Goal: Information Seeking & Learning: Understand process/instructions

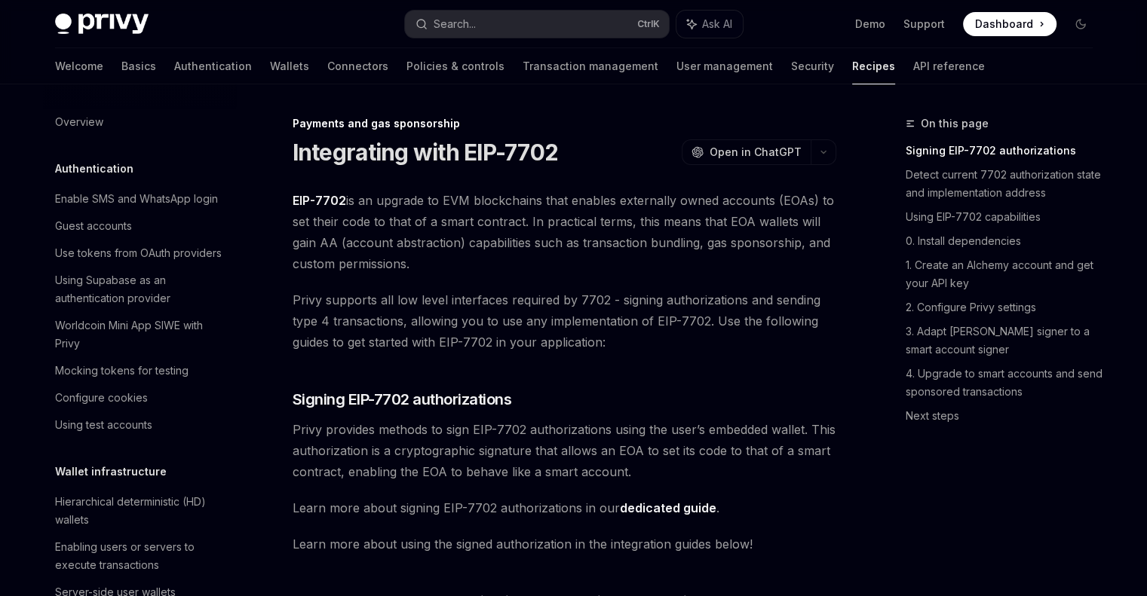
scroll to position [1310, 0]
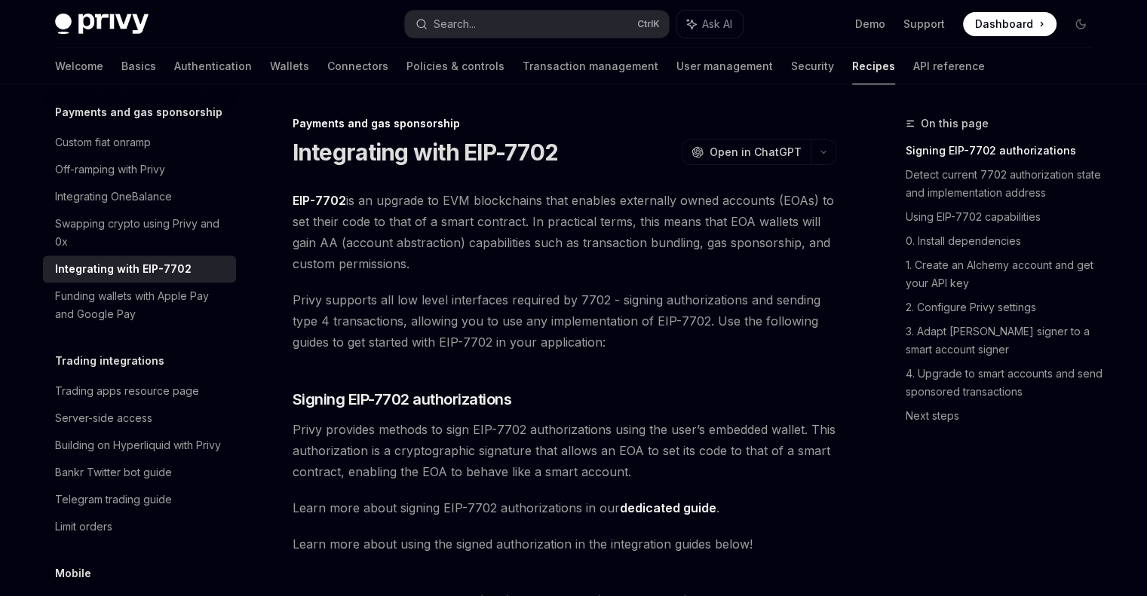
drag, startPoint x: 327, startPoint y: 211, endPoint x: 820, endPoint y: 257, distance: 494.5
click at [820, 257] on span "EIP-7702 is an upgrade to EVM blockchains that enables externally owned account…" at bounding box center [565, 232] width 544 height 84
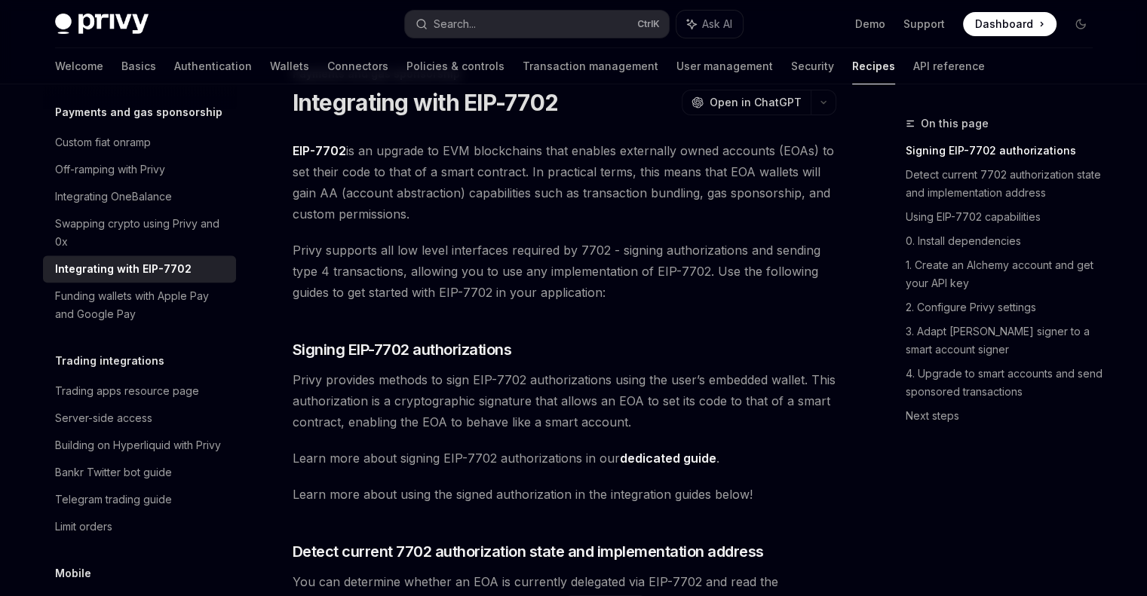
scroll to position [66, 0]
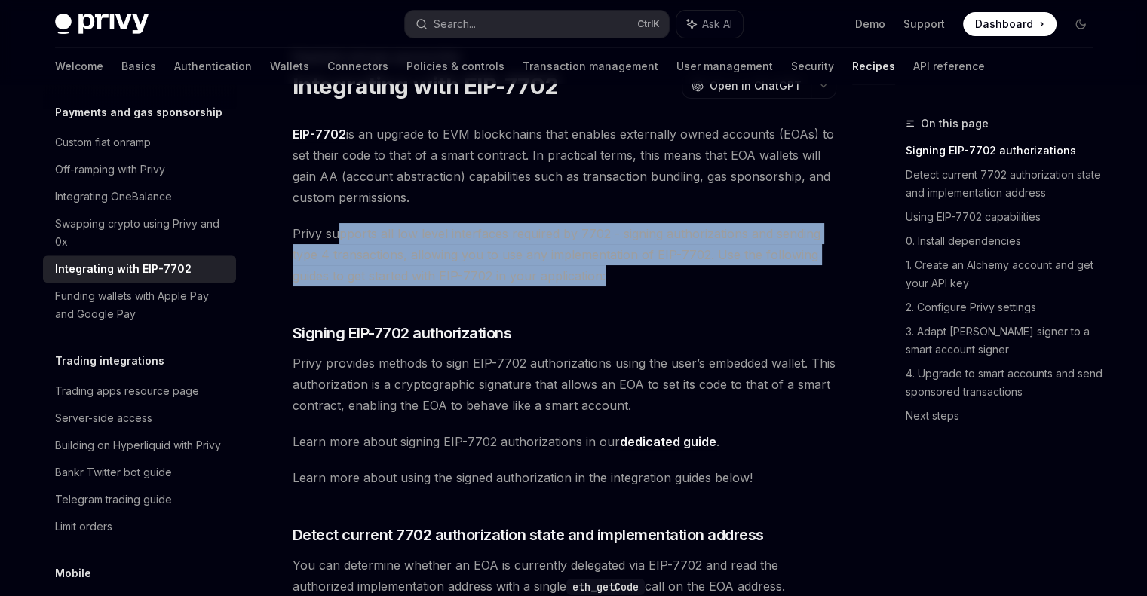
drag, startPoint x: 341, startPoint y: 231, endPoint x: 754, endPoint y: 274, distance: 415.5
click at [754, 274] on span "Privy supports all low level interfaces required by 7702 - signing authorizatio…" at bounding box center [565, 254] width 544 height 63
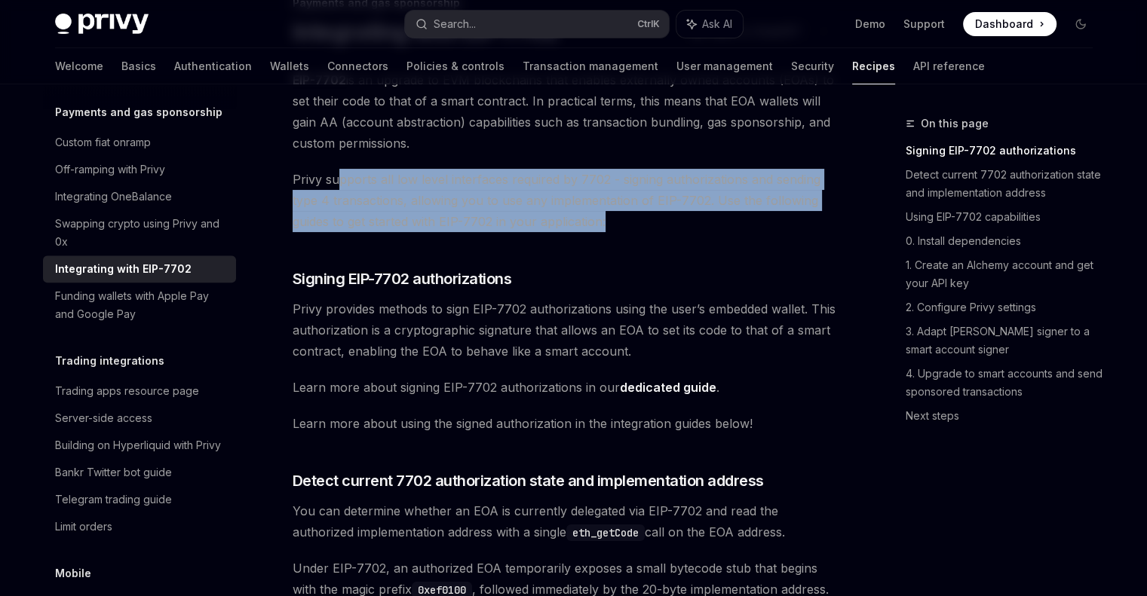
scroll to position [164, 0]
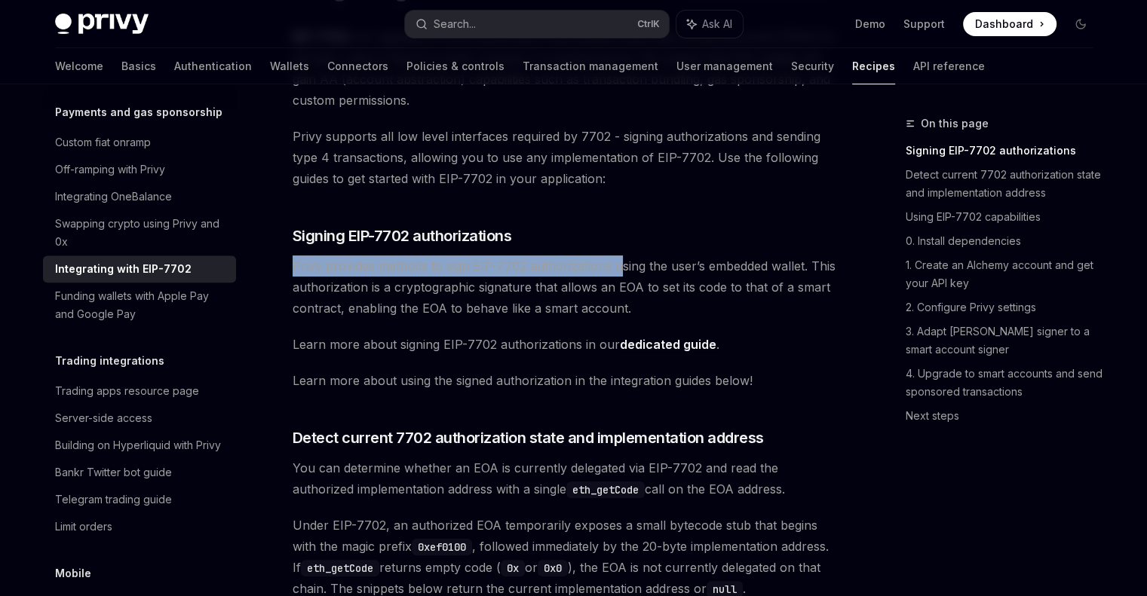
drag, startPoint x: 290, startPoint y: 271, endPoint x: 615, endPoint y: 274, distance: 325.7
click at [681, 343] on link "dedicated guide" at bounding box center [668, 345] width 97 height 16
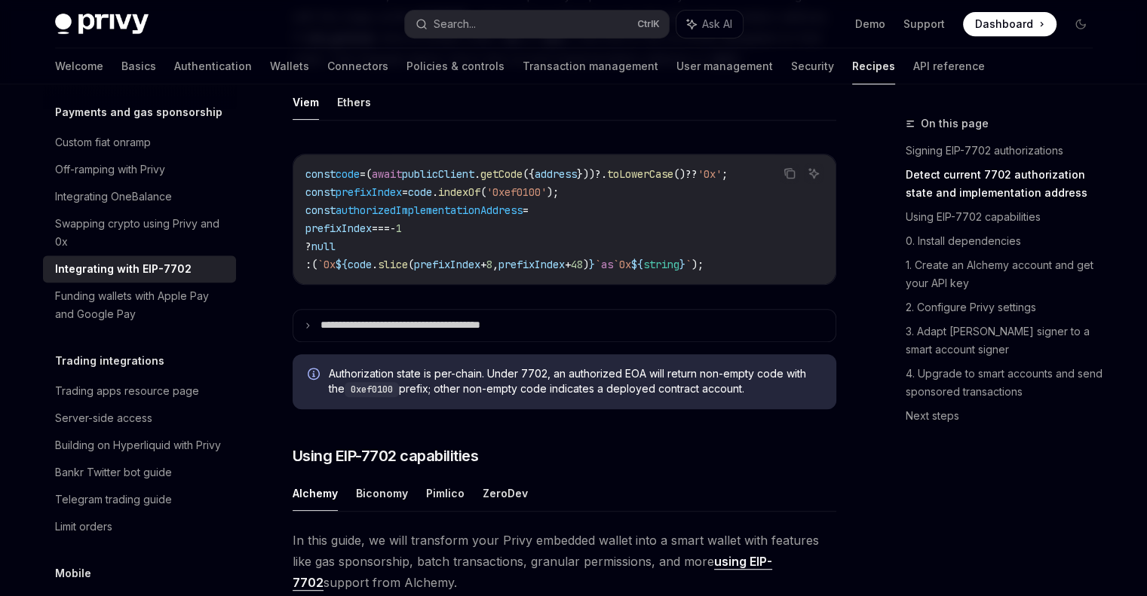
scroll to position [549, 0]
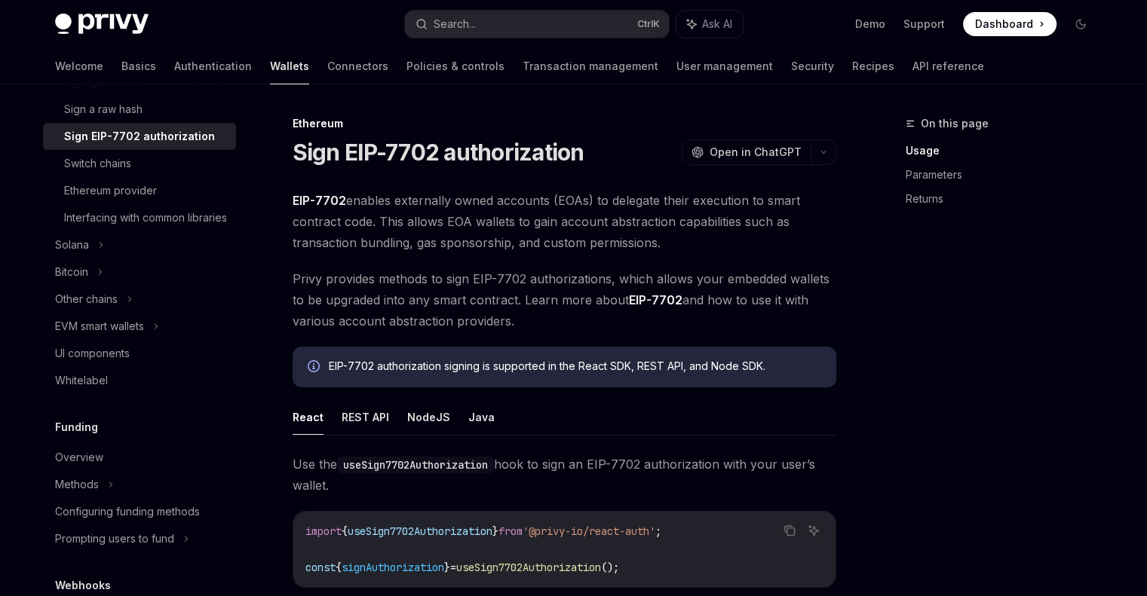
scroll to position [549, 0]
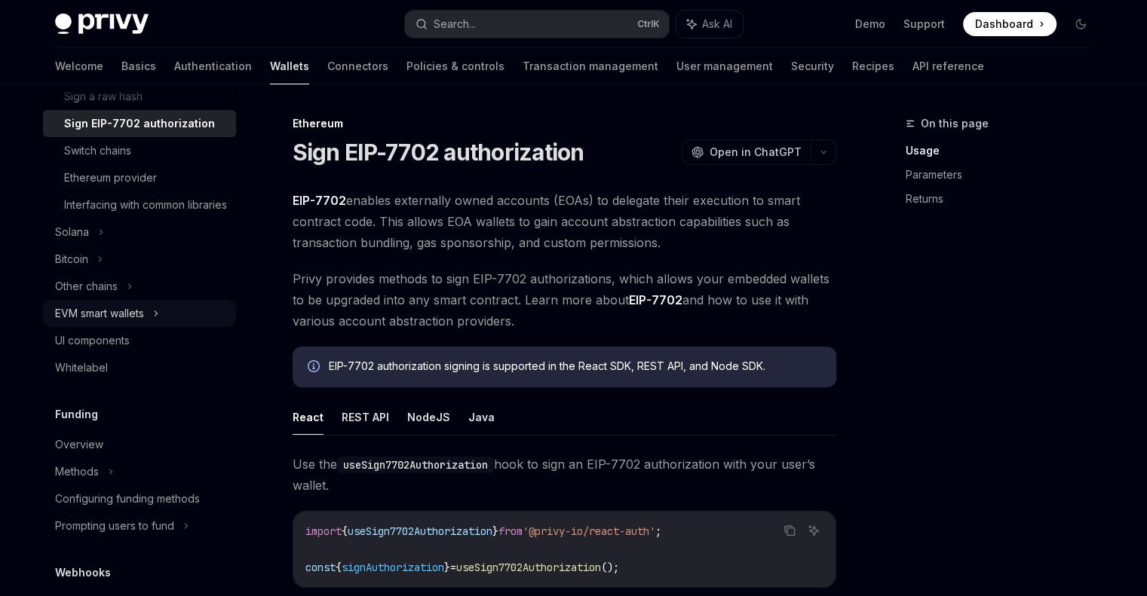
click at [121, 323] on div "EVM smart wallets" at bounding box center [99, 314] width 89 height 18
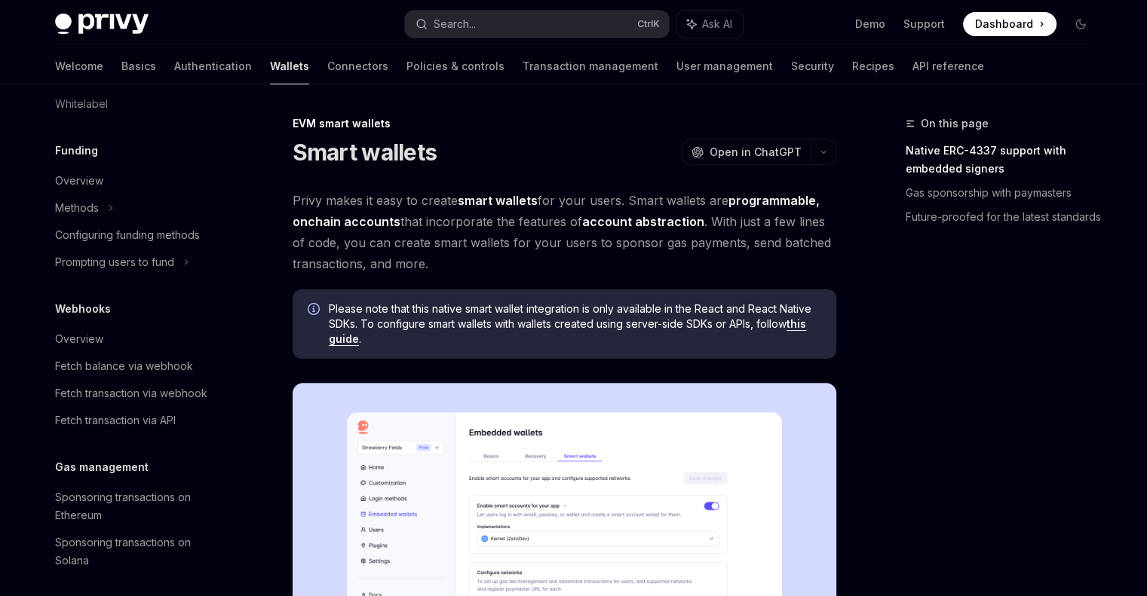
scroll to position [918, 0]
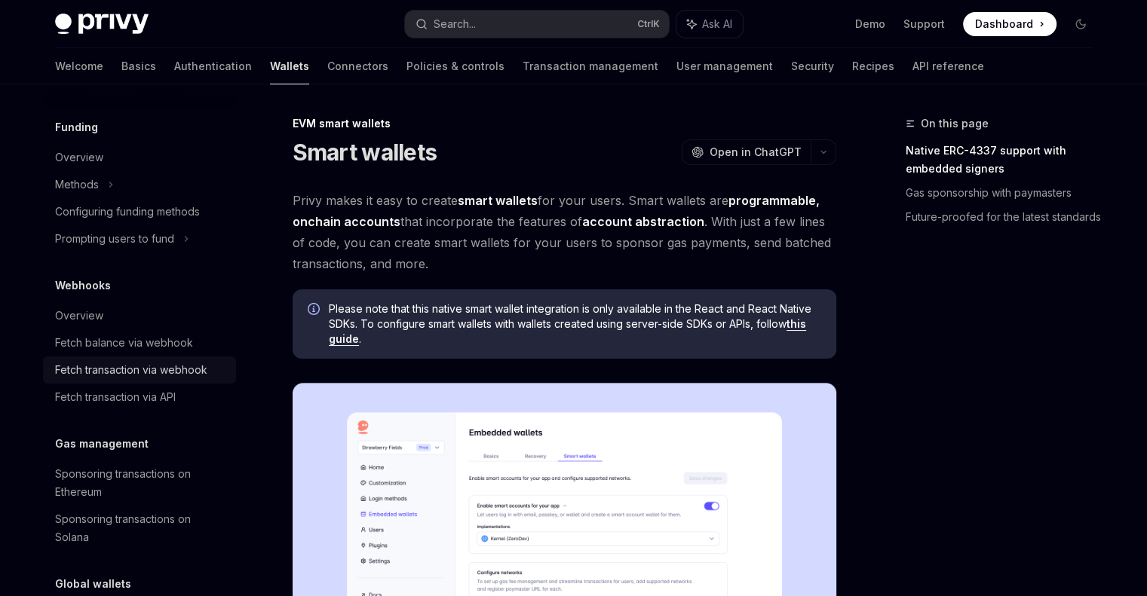
click at [146, 379] on div "Fetch transaction via webhook" at bounding box center [131, 370] width 152 height 18
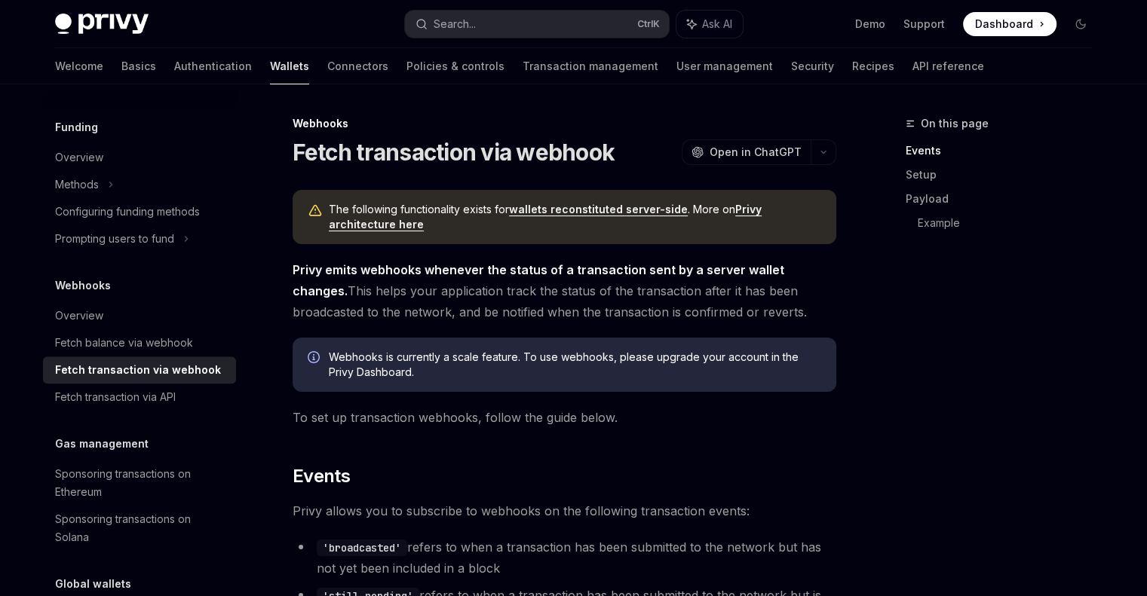
scroll to position [54, 0]
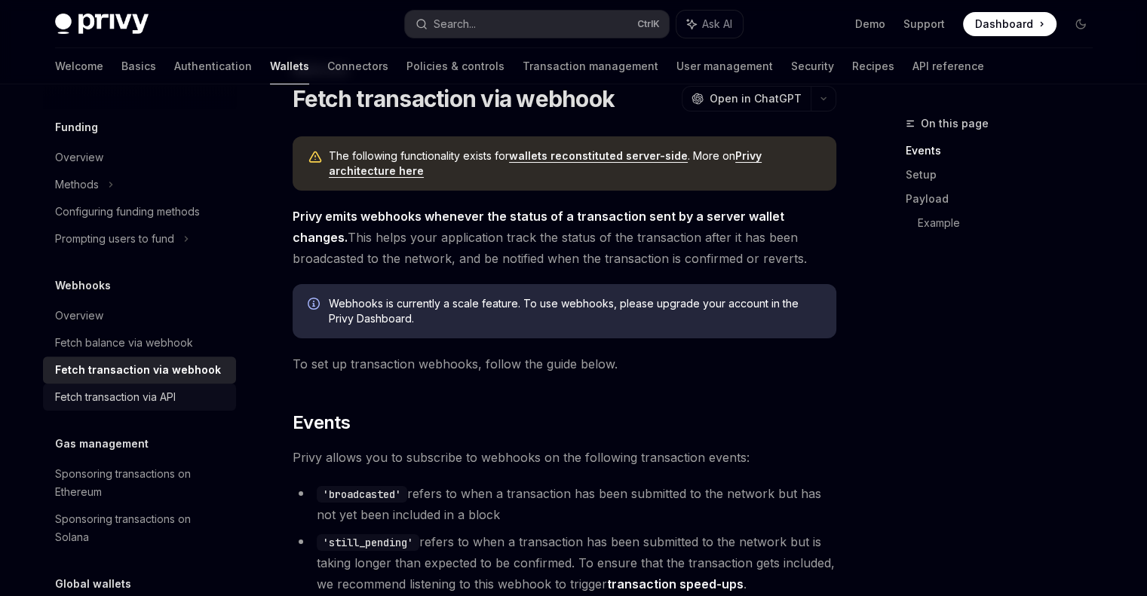
click at [157, 406] on div "Fetch transaction via API" at bounding box center [115, 397] width 121 height 18
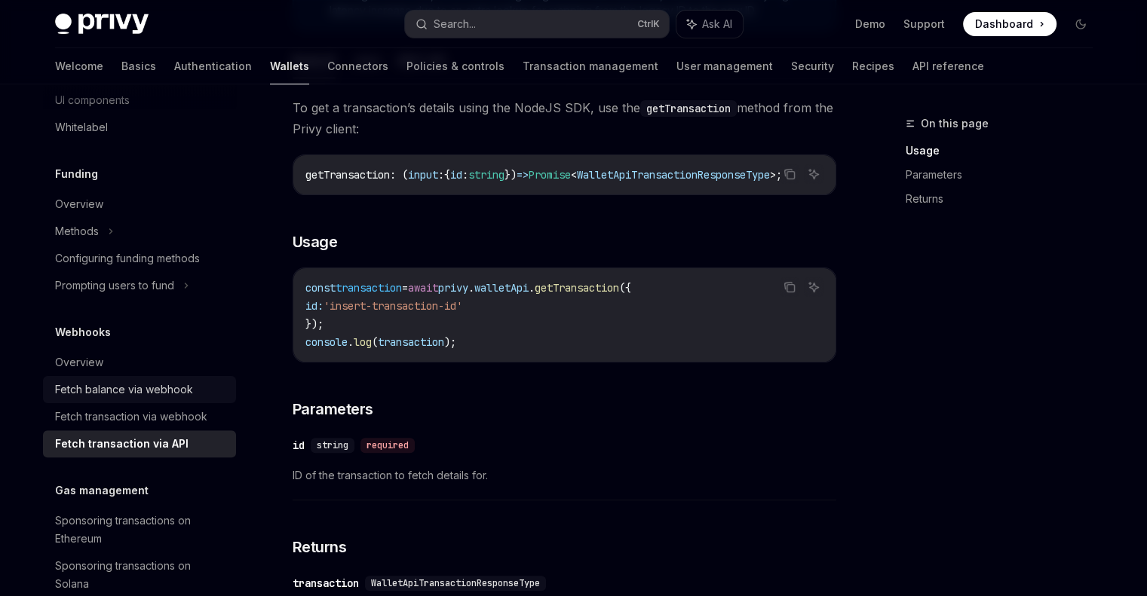
scroll to position [868, 0]
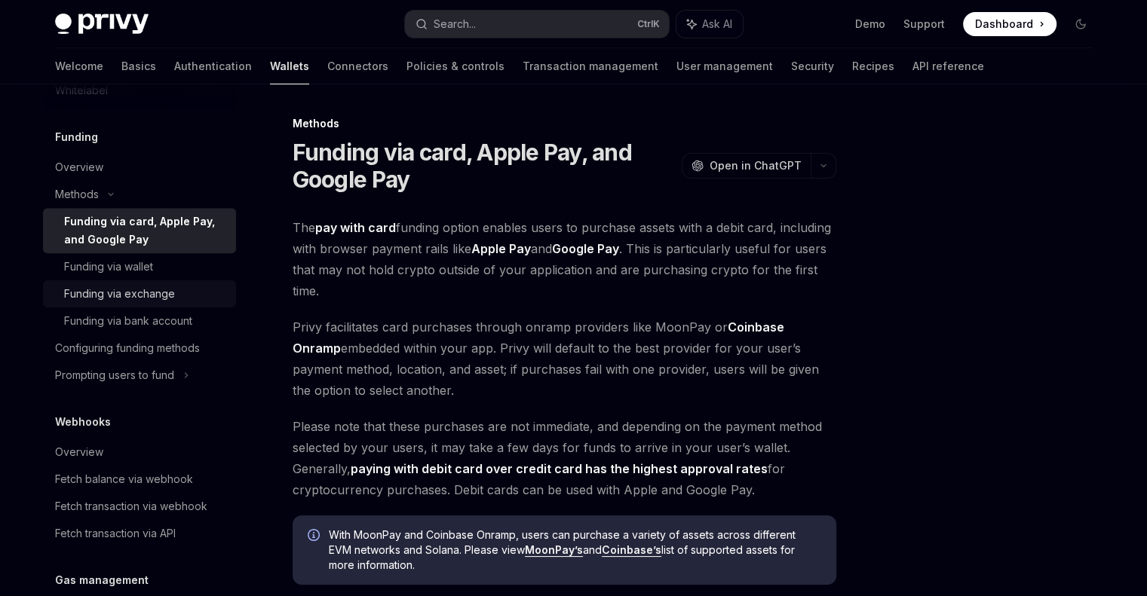
scroll to position [911, 0]
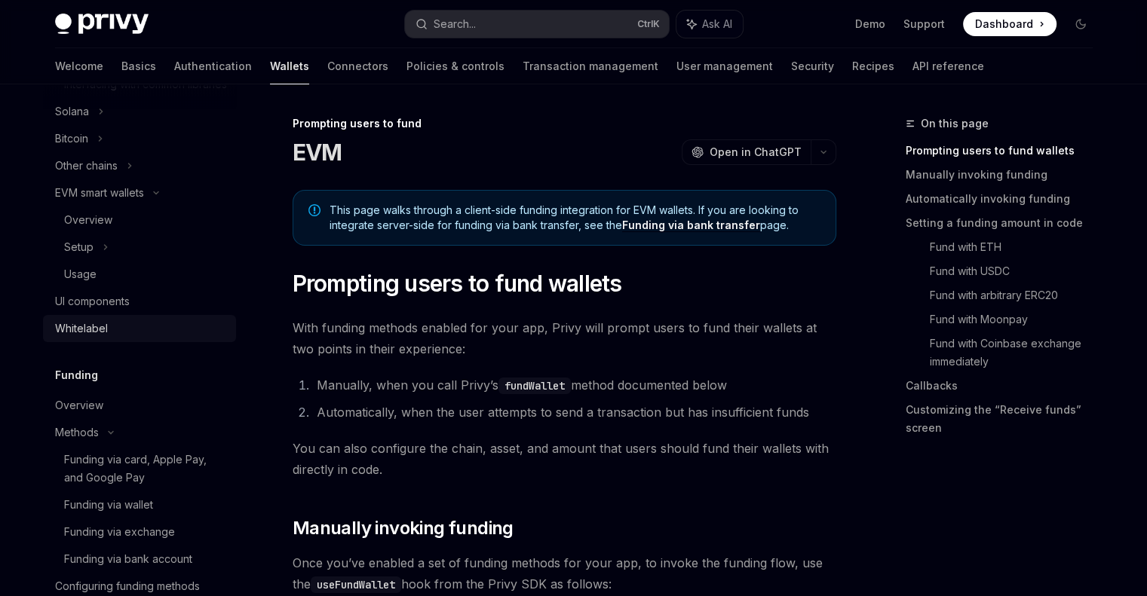
scroll to position [643, 0]
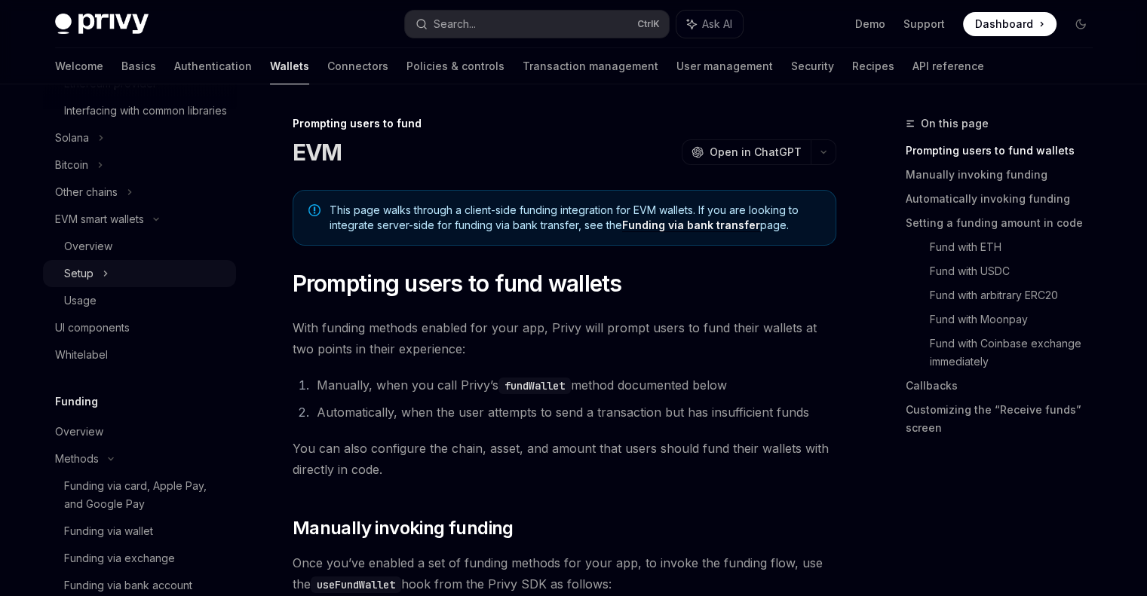
click at [130, 279] on div "Setup" at bounding box center [139, 273] width 193 height 27
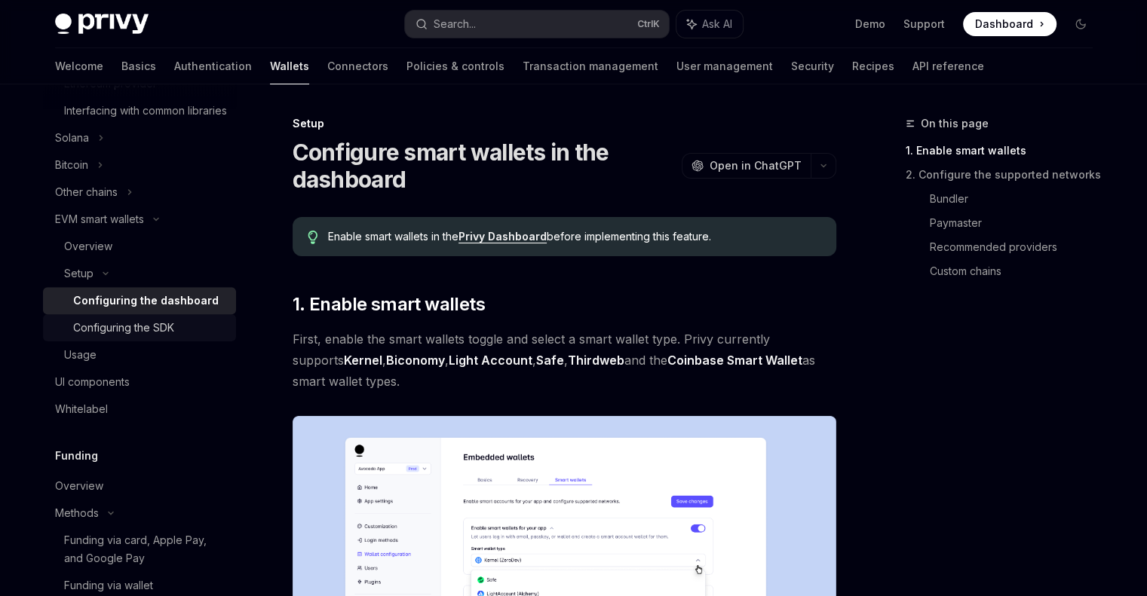
click at [165, 337] on div "Configuring the SDK" at bounding box center [123, 328] width 101 height 18
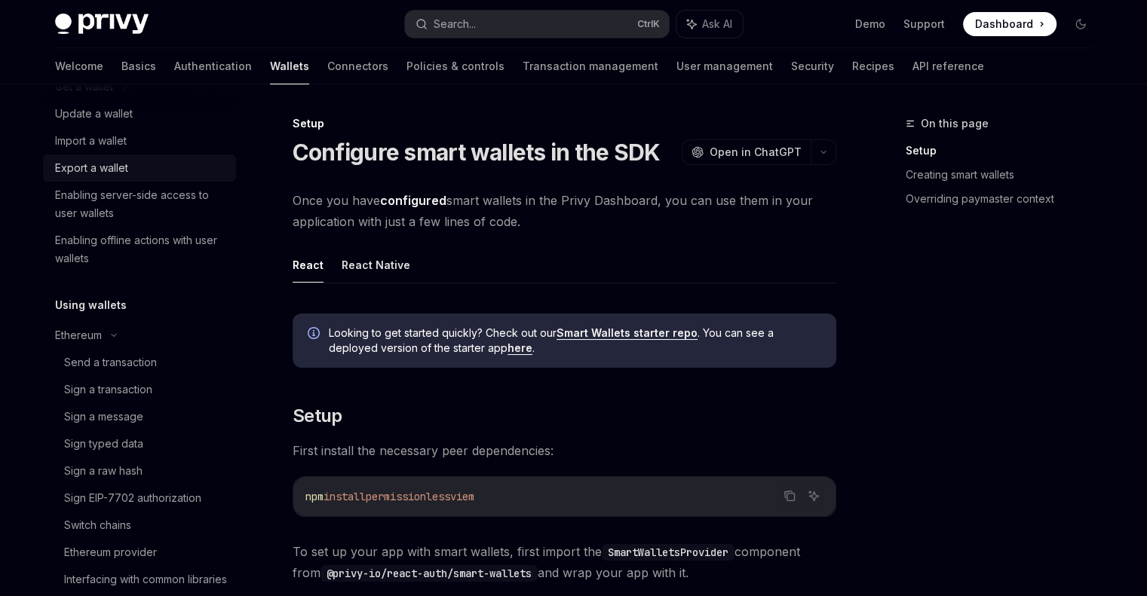
scroll to position [221, 0]
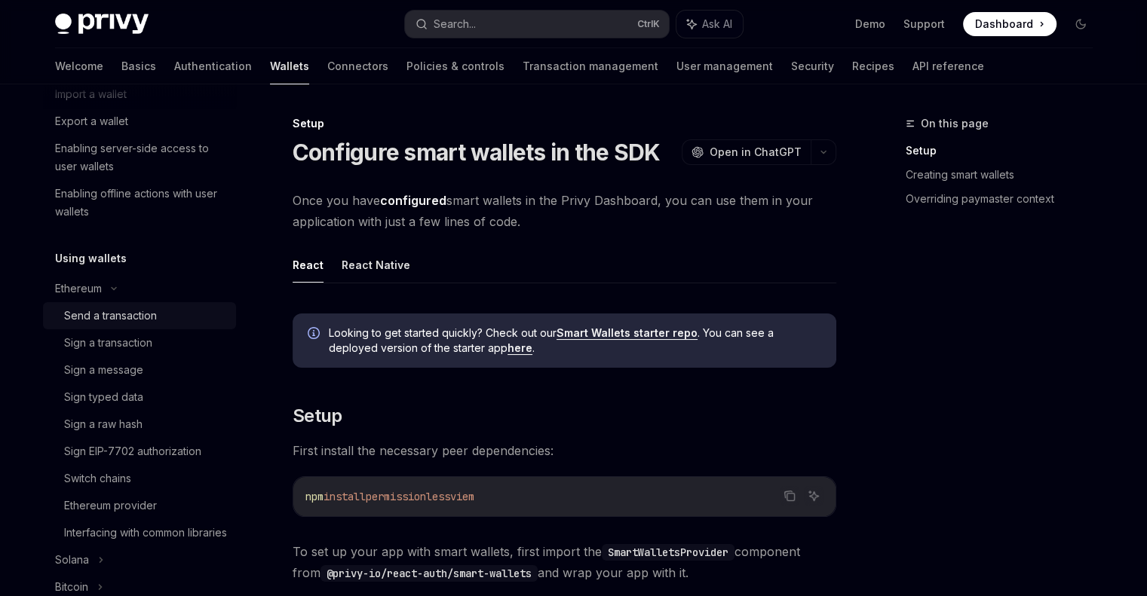
click at [143, 322] on div "Send a transaction" at bounding box center [110, 316] width 93 height 18
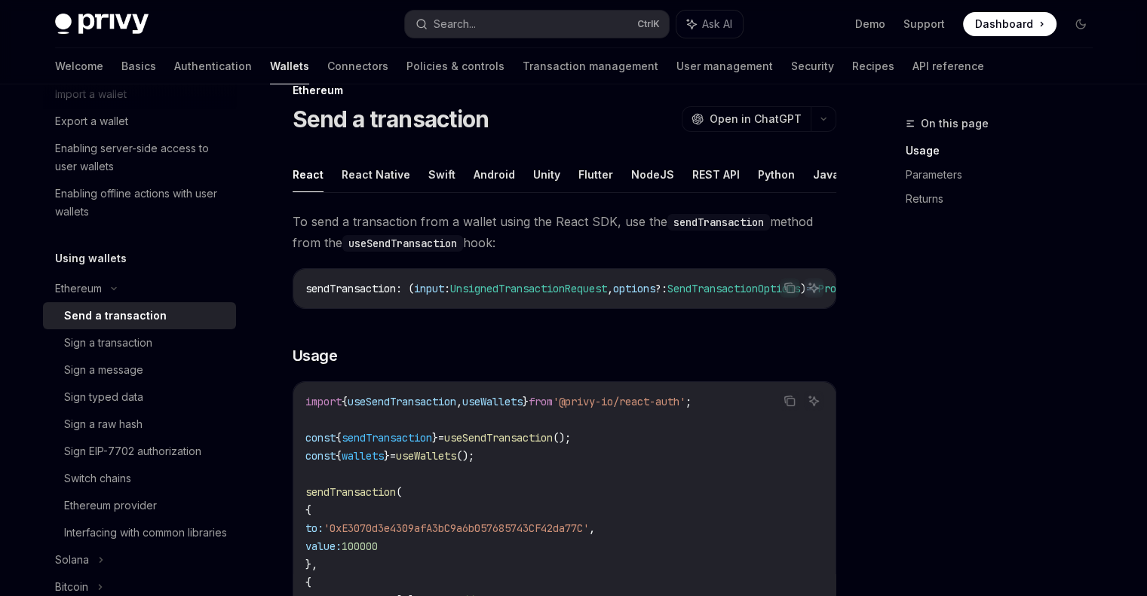
scroll to position [43, 0]
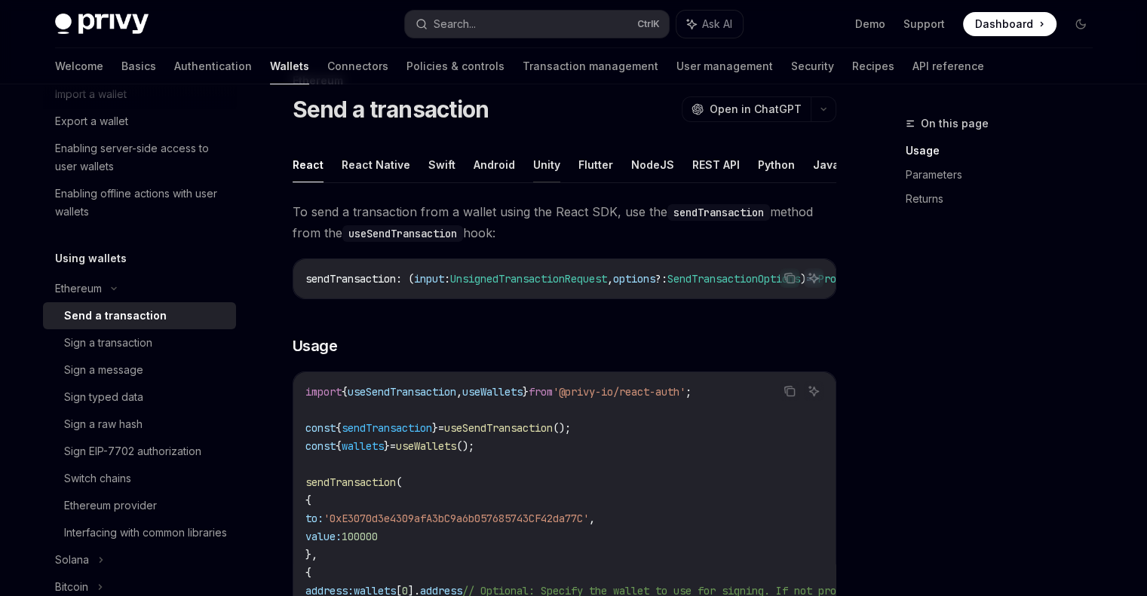
click at [533, 165] on button "Unity" at bounding box center [546, 164] width 27 height 35
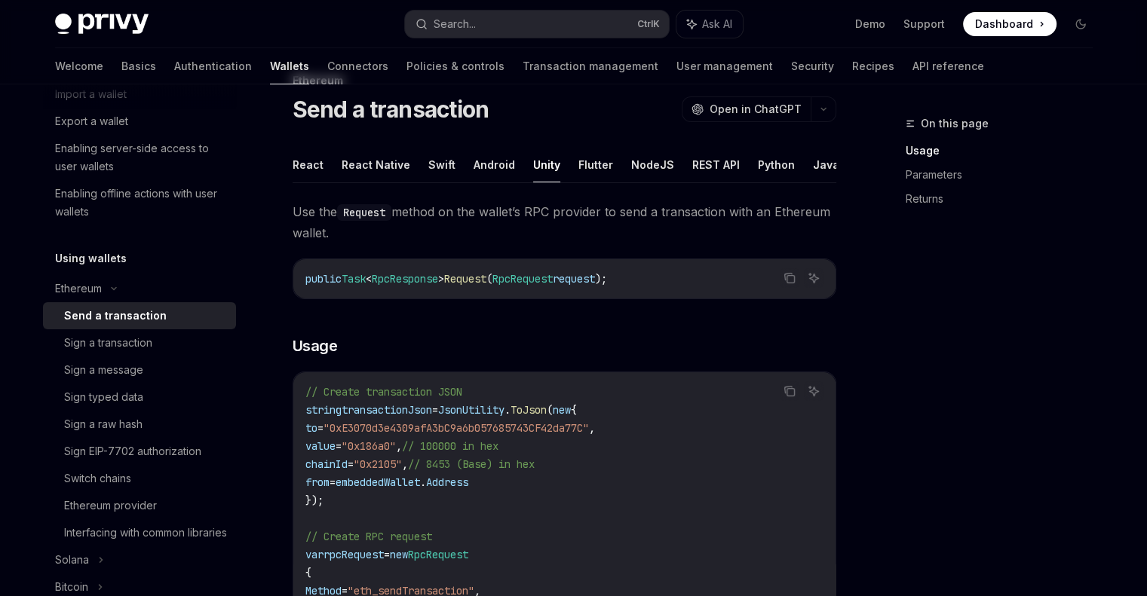
scroll to position [30, 0]
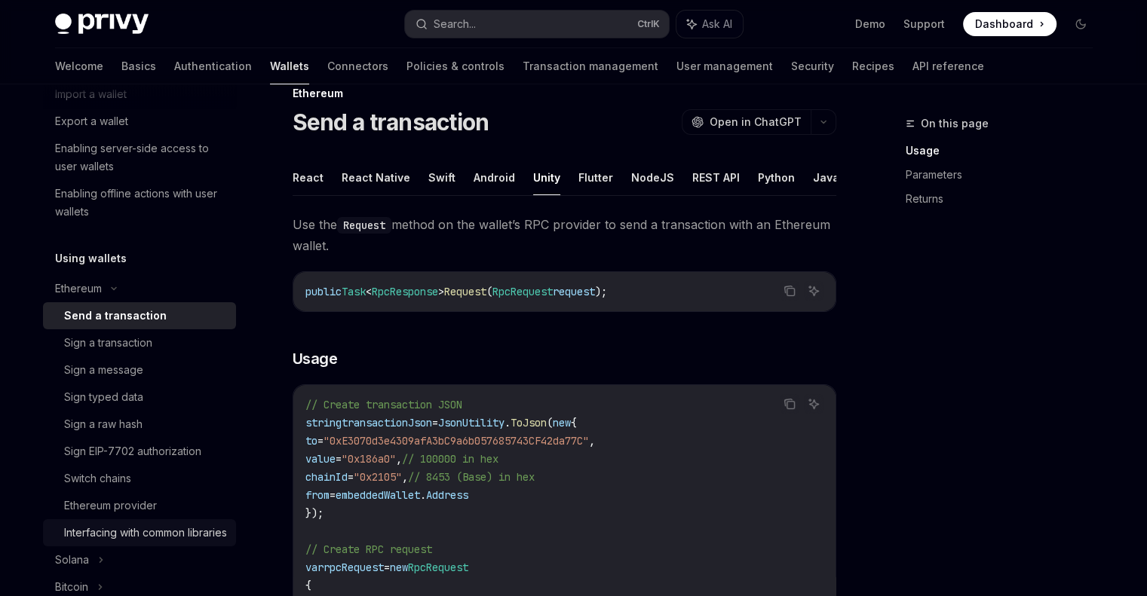
click at [165, 527] on div "Interfacing with common libraries" at bounding box center [145, 533] width 163 height 18
type textarea "*"
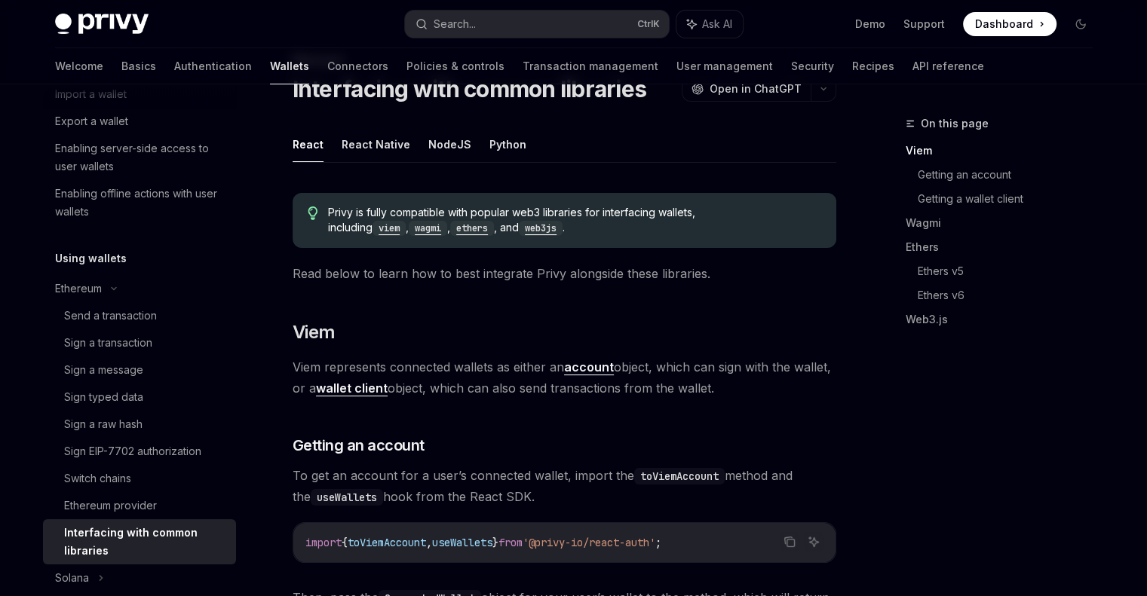
scroll to position [77, 0]
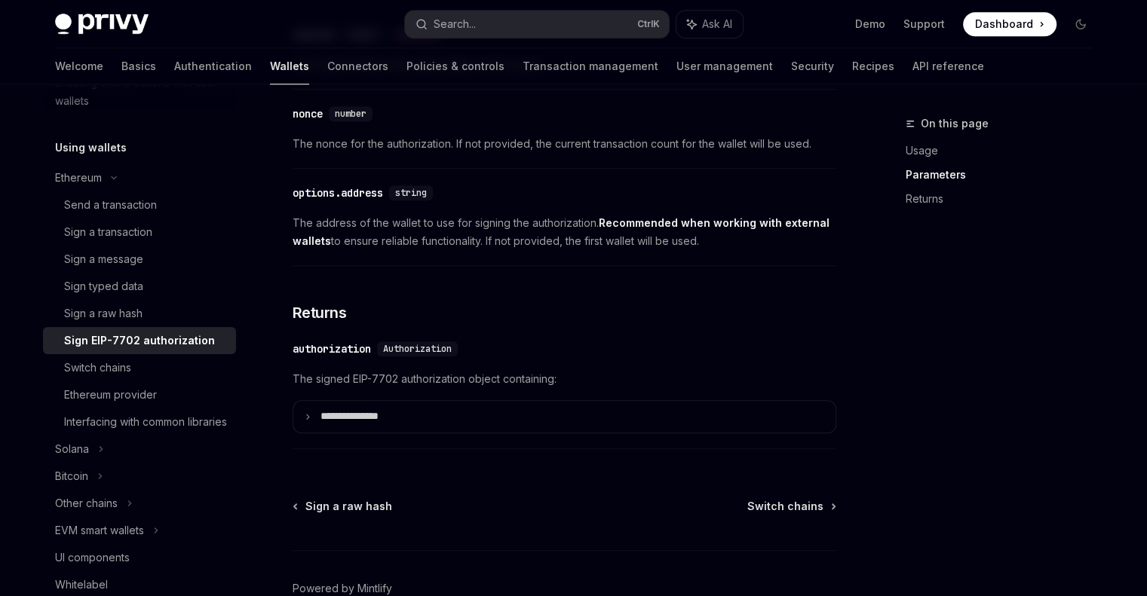
scroll to position [1441, 0]
